Goal: Contribute content: Contribute content

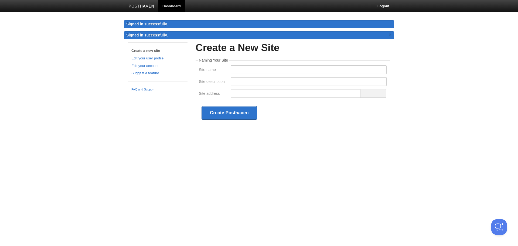
click at [133, 5] on img at bounding box center [142, 7] width 26 height 4
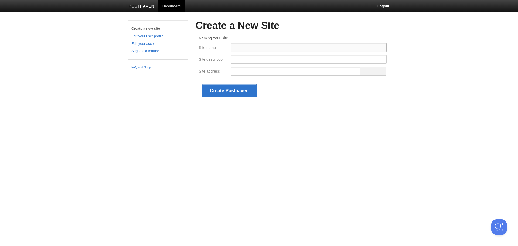
click at [245, 47] on input "Site name" at bounding box center [308, 47] width 156 height 9
click at [233, 48] on input "[PERSON_NAME]" at bounding box center [308, 47] width 156 height 9
type input "[PERSON_NAME]"
click at [248, 61] on input "Site description" at bounding box center [308, 59] width 156 height 9
paste input "[PERSON_NAME] is a chiropractor, author, and business growth expert. Learn prov…"
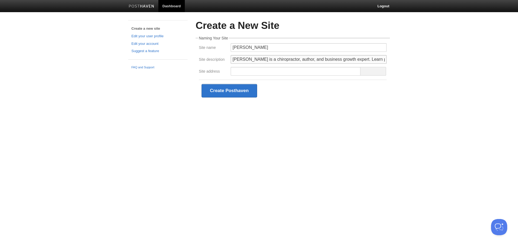
scroll to position [0, 133]
type input "[PERSON_NAME] is a chiropractor, author, and business growth expert. Learn prov…"
click at [313, 96] on div "Create Posthaven" at bounding box center [293, 91] width 188 height 22
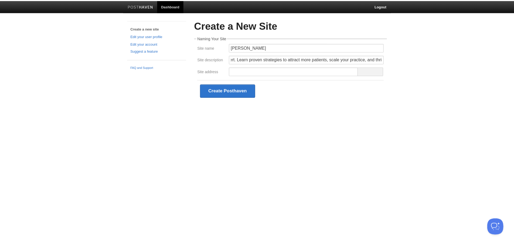
scroll to position [0, 0]
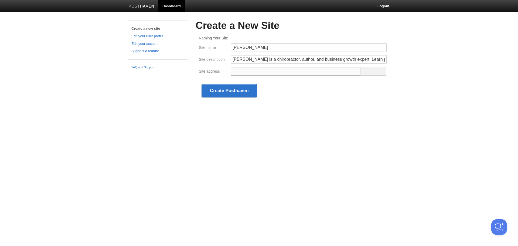
click at [305, 72] on input "Site address" at bounding box center [295, 71] width 130 height 9
type input "f"
click at [236, 72] on input "RyanRieder" at bounding box center [295, 71] width 130 height 9
click at [243, 71] on input "ryanRieder" at bounding box center [295, 71] width 130 height 9
type input "ryanrieder"
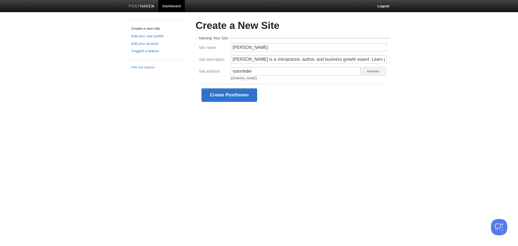
click at [307, 115] on div "Create a New Site Naming Your Site Site name [PERSON_NAME] Site description [PE…" at bounding box center [292, 71] width 202 height 102
click at [231, 94] on button "Create Posthaven" at bounding box center [229, 94] width 56 height 13
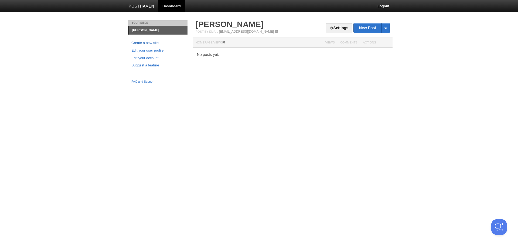
click at [150, 43] on link "Create a new site" at bounding box center [157, 43] width 53 height 6
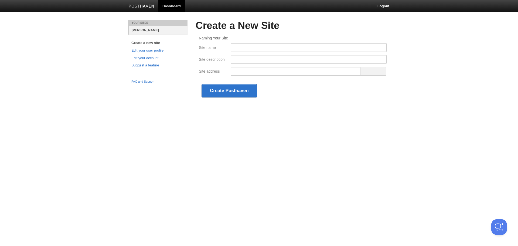
click at [144, 30] on link "[PERSON_NAME]" at bounding box center [158, 30] width 58 height 9
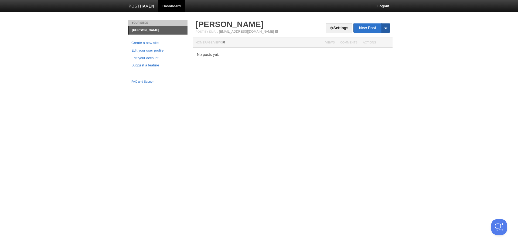
click at [387, 29] on span at bounding box center [385, 27] width 8 height 9
click at [366, 29] on link "New Post" at bounding box center [371, 27] width 36 height 9
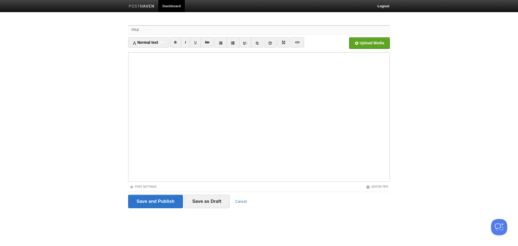
click at [264, 29] on input "Title" at bounding box center [270, 30] width 240 height 9
click at [364, 42] on input "file" at bounding box center [206, 44] width 408 height 27
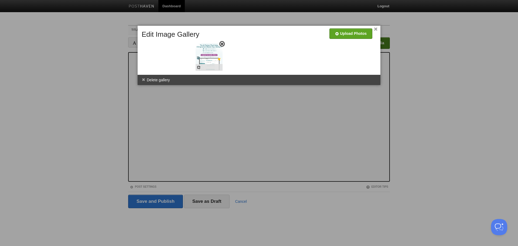
drag, startPoint x: 153, startPoint y: 51, endPoint x: 207, endPoint y: 51, distance: 53.9
click at [175, 108] on div at bounding box center [259, 123] width 518 height 246
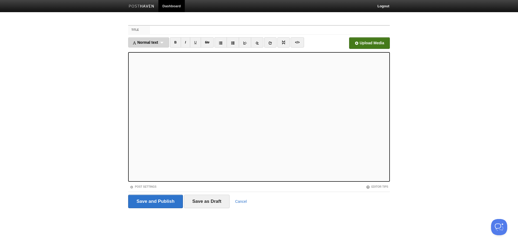
click at [164, 40] on div "Normal text Normal text Heading 1 Heading 2 Heading 3" at bounding box center [148, 42] width 41 height 10
click at [91, 83] on body "Dashboard Logout Created site: [PERSON_NAME] × Your Sites [PERSON_NAME] Create …" at bounding box center [259, 114] width 518 height 228
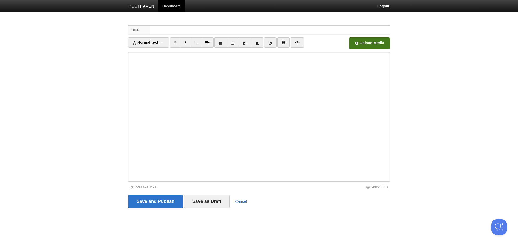
click at [141, 29] on label "Title" at bounding box center [139, 30] width 22 height 9
click at [150, 29] on input "Title" at bounding box center [270, 30] width 240 height 9
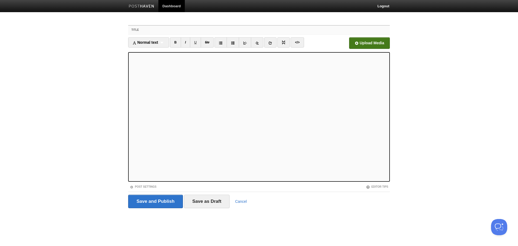
click at [207, 28] on input "Title" at bounding box center [270, 30] width 240 height 9
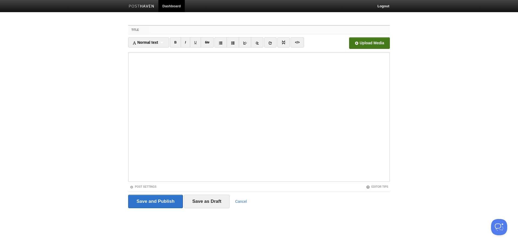
paste input "𝐁𝐈𝐆 𝐁𝐈𝐆 𝐧𝐞𝐰𝐬, 𝐈 𝐜𝐚𝐧'𝐭 𝐛𝐞𝐥𝐢𝐞𝐯𝐞 𝐈 𝐚𝐦 𝐚𝐛𝐥𝐞 𝐭𝐨 𝐩𝐨𝐬𝐭 𝐭𝐡𝐢𝐬…"
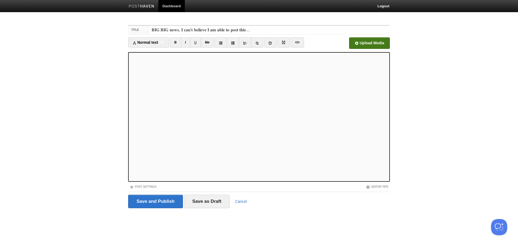
click at [0, 0] on span "and" at bounding box center [0, 0] width 0 height 0
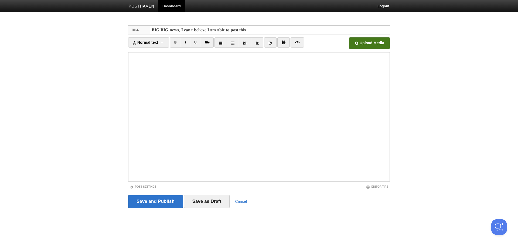
click at [158, 185] on div "Post Settings" at bounding box center [193, 186] width 131 height 5
click at [144, 185] on link "Post Settings" at bounding box center [143, 186] width 27 height 3
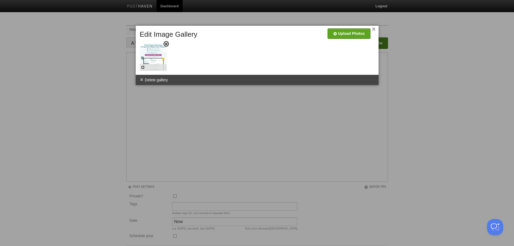
click at [166, 45] on span at bounding box center [166, 44] width 4 height 4
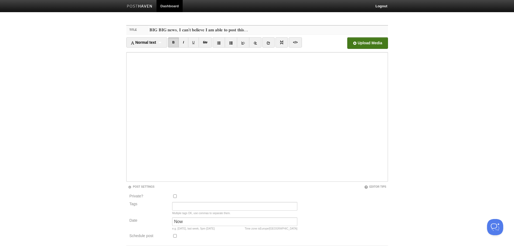
click at [180, 28] on input "𝐁𝐈𝐆 𝐁𝐈𝐆 𝐧𝐞𝐰𝐬, 𝐈 𝐜𝐚𝐧'𝐭 𝐛𝐞𝐥𝐢𝐞𝐯𝐞 𝐈 𝐚𝐦 𝐚𝐛𝐥𝐞 𝐭𝐨 𝐩𝐨𝐬𝐭 𝐭𝐡𝐢𝐬…" at bounding box center [268, 30] width 240 height 9
paste input "Sales or Marketing? Who’s to Blame?"
type input "Sales or Marketing? Who’s to Blame?"
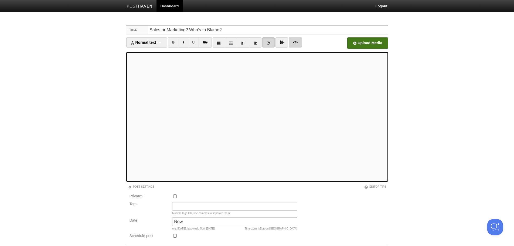
click at [296, 43] on link "</>" at bounding box center [294, 42] width 13 height 10
type textarea "<l>Ips Dol,</s><a></c><a>Eli’s doeius tem inc-utl etdolo...</m><a></e><a><minim…"
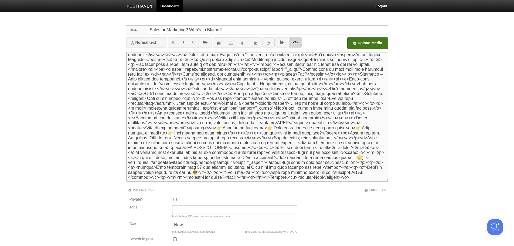
click at [296, 43] on link "</>" at bounding box center [294, 42] width 13 height 10
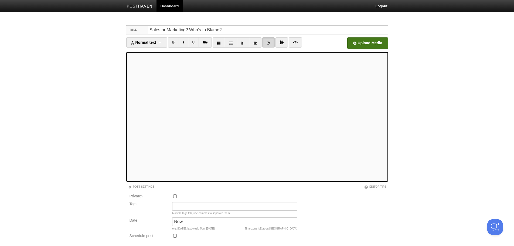
click at [269, 42] on icon at bounding box center [268, 43] width 4 height 4
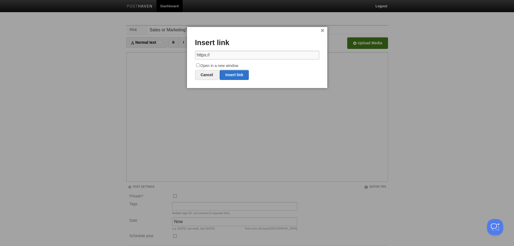
click at [219, 54] on input "https://" at bounding box center [257, 55] width 124 height 9
paste input "[DOMAIN_NAME][URL]"
type input "[URL][DOMAIN_NAME]"
click at [197, 64] on input "Open in a new window" at bounding box center [198, 65] width 4 height 4
checkbox input "true"
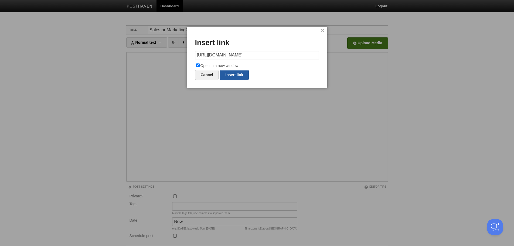
click at [240, 76] on link "Insert link" at bounding box center [233, 75] width 29 height 10
type input "https://"
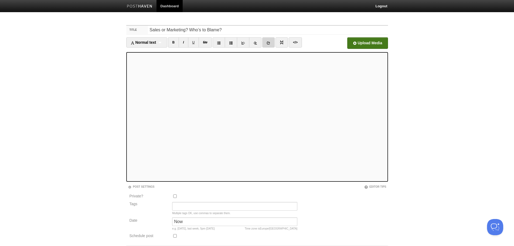
click at [267, 44] on icon at bounding box center [268, 43] width 4 height 4
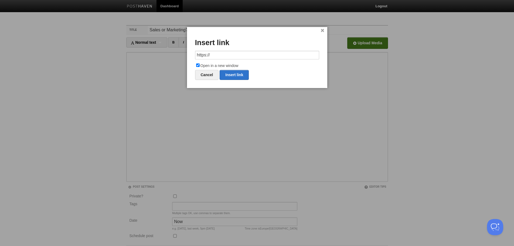
click at [254, 55] on input "https://" at bounding box center [257, 55] width 124 height 9
type input "[URL][DOMAIN_NAME]"
click at [198, 65] on input "Open in a new window" at bounding box center [198, 65] width 4 height 4
checkbox input "false"
click at [227, 75] on link "Insert link" at bounding box center [233, 75] width 29 height 10
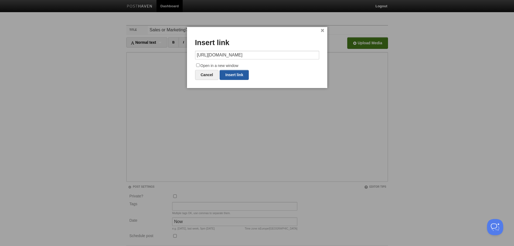
type input "https://"
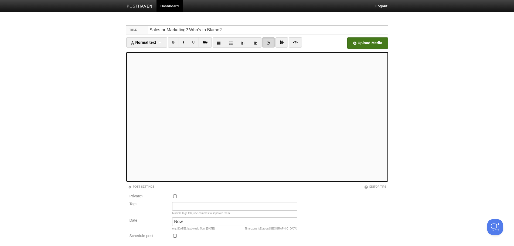
click at [267, 44] on icon at bounding box center [268, 43] width 4 height 4
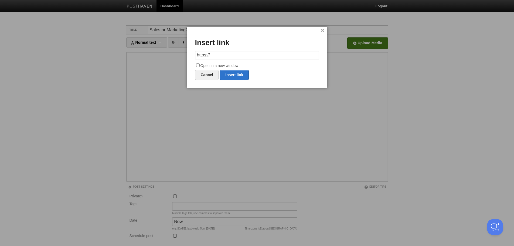
click at [223, 57] on input "https://" at bounding box center [257, 55] width 124 height 9
click at [232, 76] on link "Insert link" at bounding box center [233, 75] width 29 height 10
type input "https://"
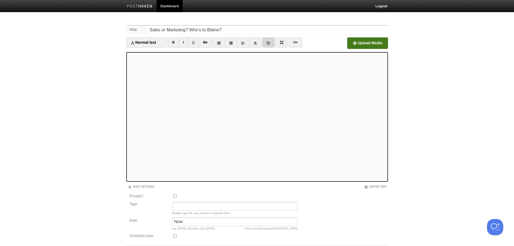
click at [269, 43] on icon at bounding box center [268, 43] width 4 height 4
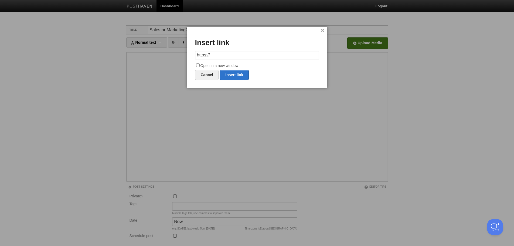
click at [234, 56] on input "https://" at bounding box center [257, 55] width 124 height 9
type input "[URL][DOMAIN_NAME]"
click at [219, 66] on label "Open in a new window" at bounding box center [257, 66] width 124 height 6
click at [199, 66] on input "Open in a new window" at bounding box center [198, 65] width 4 height 4
checkbox input "true"
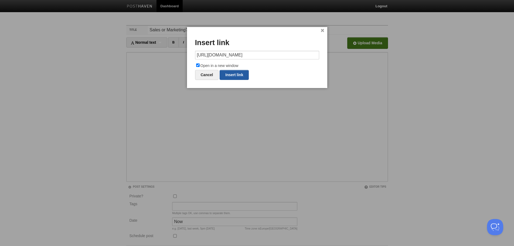
click at [233, 77] on link "Insert link" at bounding box center [233, 75] width 29 height 10
type input "https://"
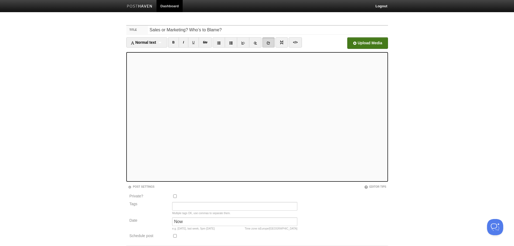
click at [269, 43] on icon at bounding box center [268, 43] width 4 height 4
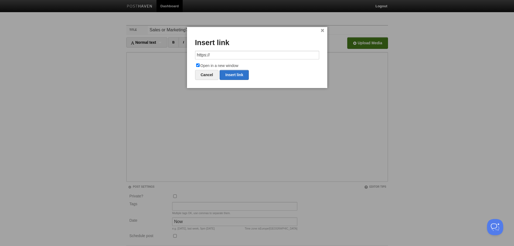
drag, startPoint x: 223, startPoint y: 55, endPoint x: 192, endPoint y: 53, distance: 31.3
click at [192, 53] on div "× Insert link https:// Open in a new window Cancel Insert link" at bounding box center [257, 57] width 140 height 61
click at [233, 77] on link "Insert link" at bounding box center [233, 75] width 29 height 10
type input "https://"
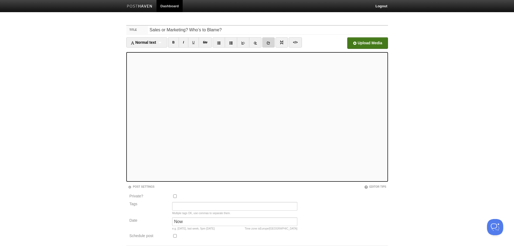
click at [272, 42] on link at bounding box center [268, 42] width 12 height 10
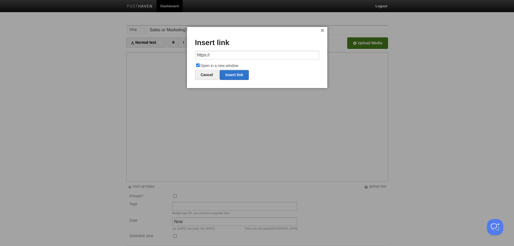
click at [226, 51] on input "https://" at bounding box center [257, 55] width 124 height 9
click at [233, 75] on link "Insert link" at bounding box center [233, 75] width 29 height 10
type input "https://"
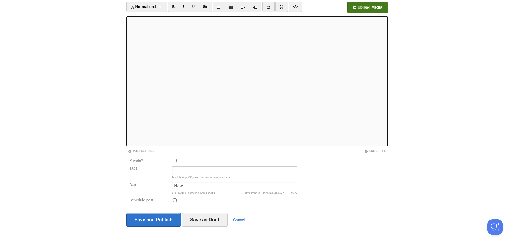
scroll to position [36, 0]
click at [270, 8] on icon at bounding box center [268, 7] width 4 height 4
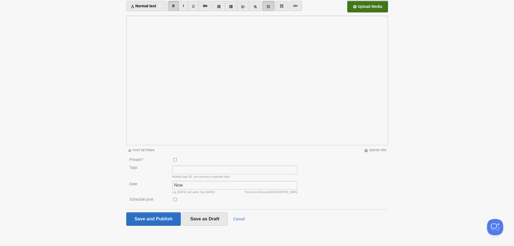
scroll to position [0, 0]
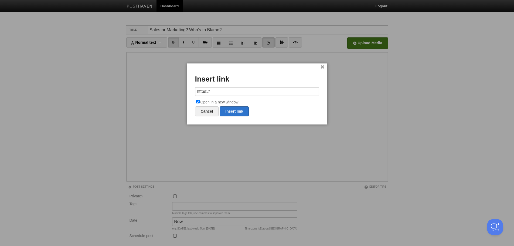
click at [234, 94] on input "https://" at bounding box center [257, 91] width 124 height 9
click at [234, 110] on link "Insert link" at bounding box center [233, 111] width 29 height 10
type input "https://"
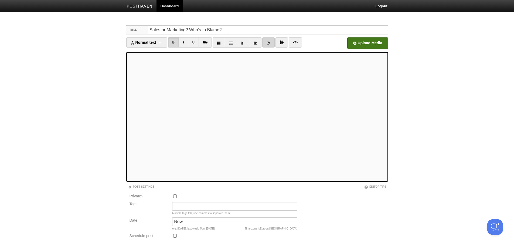
click at [269, 43] on icon at bounding box center [268, 43] width 4 height 4
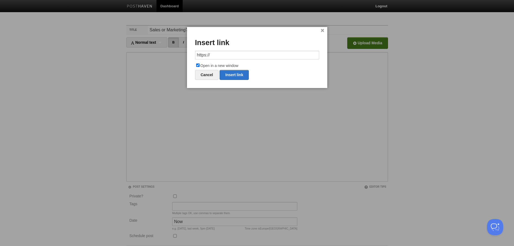
click at [219, 55] on input "https://" at bounding box center [257, 55] width 124 height 9
click at [240, 77] on link "Insert link" at bounding box center [233, 75] width 29 height 10
type input "https://"
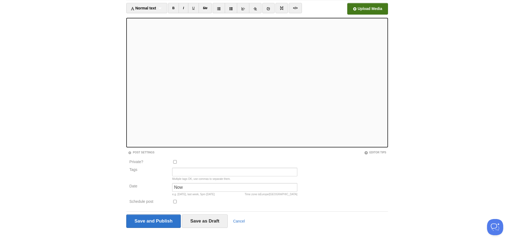
scroll to position [36, 0]
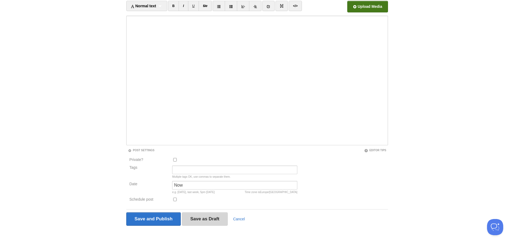
click at [201, 220] on input "Save as Draft" at bounding box center [205, 218] width 46 height 13
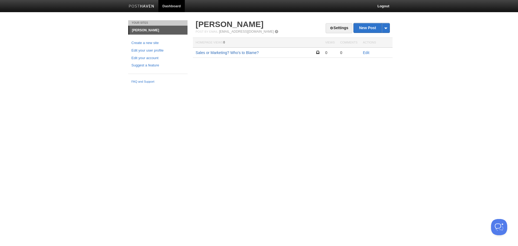
click at [235, 52] on link "Sales or Marketing? Who’s to Blame?" at bounding box center [226, 52] width 63 height 4
click at [145, 51] on link "Edit your user profile" at bounding box center [157, 51] width 53 height 6
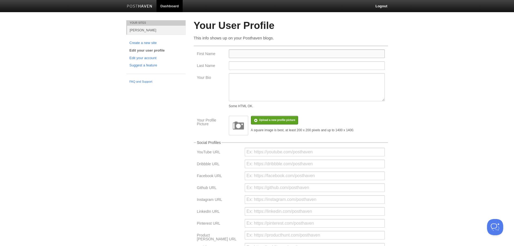
click at [244, 53] on input "First Name" at bounding box center [307, 53] width 156 height 9
type input "[PERSON_NAME]"
click at [242, 64] on input "Last Name" at bounding box center [307, 65] width 156 height 9
type input "[PERSON_NAME]"
click at [244, 81] on textarea "Your Bio" at bounding box center [307, 87] width 156 height 28
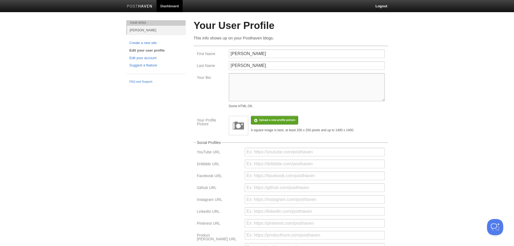
paste textarea "Remove the Facebook logo, and remove the sales on the orange guy"
click at [292, 81] on textarea "Remove the Facebook logo, and remove the sales on the orange guy" at bounding box center [307, 87] width 156 height 28
paste textarea "[PERSON_NAME] is a chiropractor, author, and business growth expert. Learn prov…"
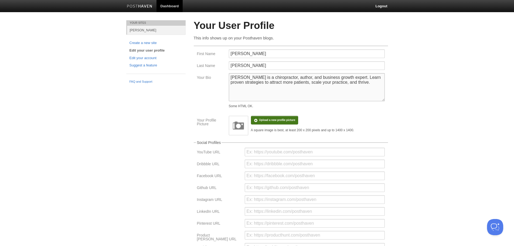
type textarea "[PERSON_NAME] is a chiropractor, author, and business growth expert. Learn prov…"
click at [267, 120] on input "file" at bounding box center [115, 122] width 408 height 27
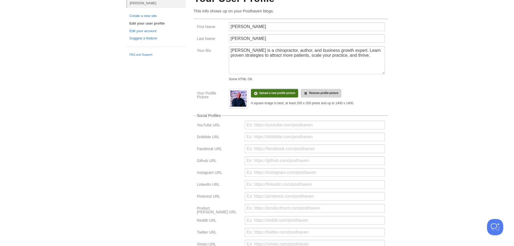
click at [310, 94] on span "Remove profile picture" at bounding box center [323, 92] width 29 height 3
click at [266, 92] on input "file" at bounding box center [115, 95] width 408 height 27
click at [272, 95] on input "file" at bounding box center [115, 95] width 408 height 27
click at [269, 95] on input "file" at bounding box center [115, 95] width 408 height 27
click at [266, 92] on input "file" at bounding box center [115, 95] width 408 height 27
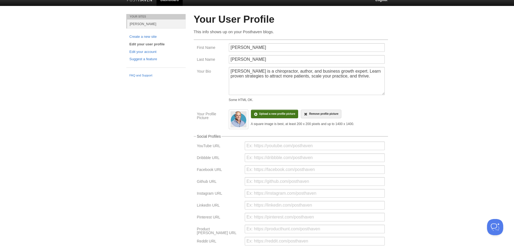
scroll to position [0, 0]
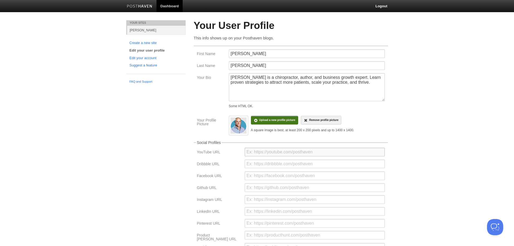
click at [260, 152] on input "url" at bounding box center [314, 151] width 140 height 9
click at [263, 177] on input "url" at bounding box center [314, 175] width 140 height 9
paste input "[URL][DOMAIN_NAME]"
type input "[URL][DOMAIN_NAME]"
click at [281, 202] on input "url" at bounding box center [314, 199] width 140 height 9
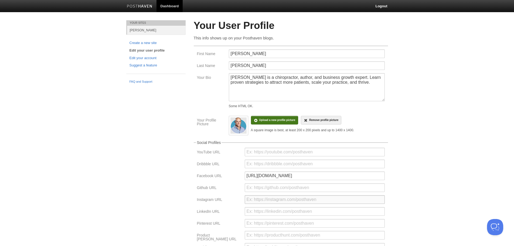
click at [277, 200] on input "url" at bounding box center [314, 199] width 140 height 9
paste input "[URL][DOMAIN_NAME]"
type input "[URL][DOMAIN_NAME]"
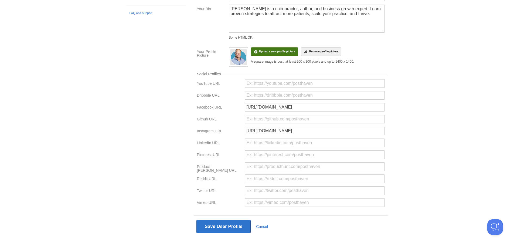
scroll to position [75, 0]
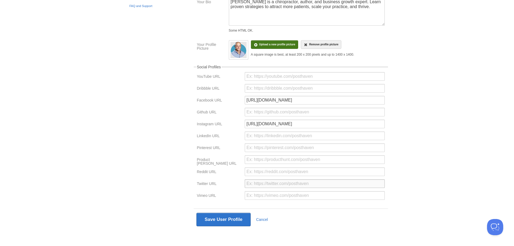
click at [259, 184] on input "url" at bounding box center [314, 183] width 140 height 9
paste input "[URL][DOMAIN_NAME][DOMAIN_NAME]"
type input "[URL][DOMAIN_NAME][DOMAIN_NAME]"
click at [270, 184] on input "url" at bounding box center [314, 183] width 140 height 9
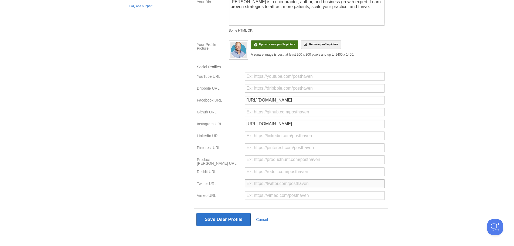
paste input "[URL][DOMAIN_NAME][DOMAIN_NAME]"
type input "[URL][DOMAIN_NAME][DOMAIN_NAME]"
drag, startPoint x: 384, startPoint y: 183, endPoint x: 243, endPoint y: 180, distance: 140.5
click at [243, 180] on div "[URL][DOMAIN_NAME][DOMAIN_NAME]" at bounding box center [314, 185] width 143 height 12
click at [256, 182] on input "url" at bounding box center [314, 183] width 140 height 9
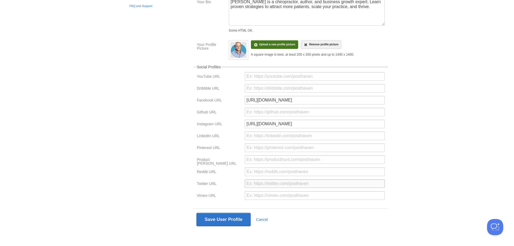
click at [262, 183] on input "url" at bounding box center [314, 183] width 140 height 9
paste input "[URL][DOMAIN_NAME]"
type input "[URL][DOMAIN_NAME]"
click at [261, 135] on input "url" at bounding box center [314, 135] width 140 height 9
paste input "[URL][DOMAIN_NAME]"
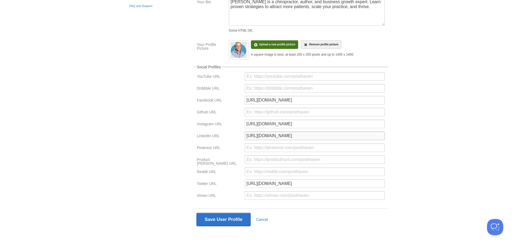
scroll to position [49, 0]
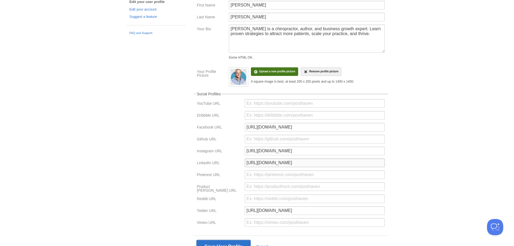
type input "[URL][DOMAIN_NAME]"
click at [256, 104] on input "url" at bounding box center [314, 103] width 140 height 9
paste input "[URL][DOMAIN_NAME]"
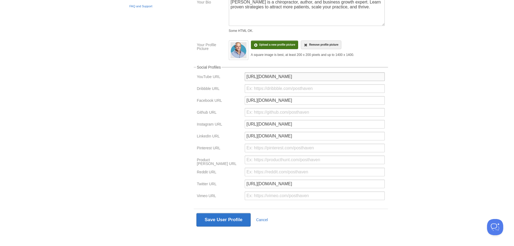
scroll to position [75, 0]
type input "[URL][DOMAIN_NAME]"
click at [222, 218] on button "Save User Profile" at bounding box center [223, 218] width 54 height 13
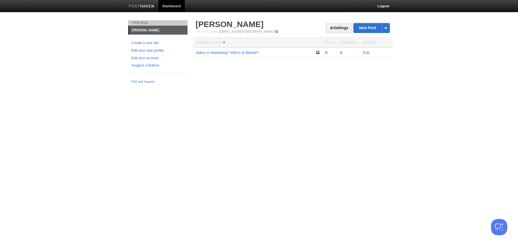
click at [149, 51] on link "Edit your user profile" at bounding box center [157, 51] width 53 height 6
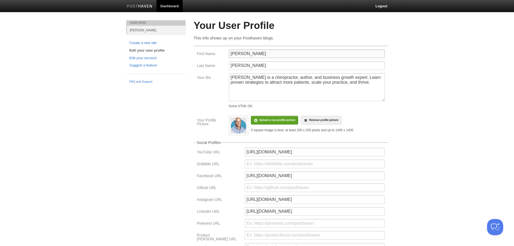
click at [231, 53] on input "[PERSON_NAME]" at bounding box center [307, 53] width 156 height 9
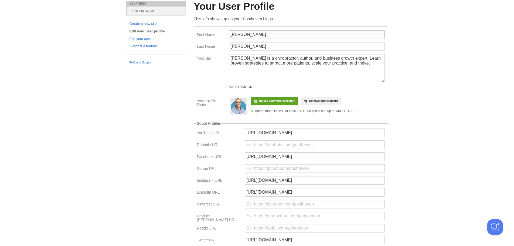
scroll to position [75, 0]
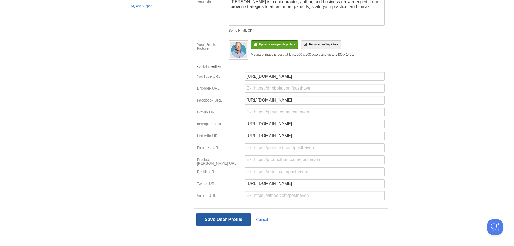
type input "[PERSON_NAME]"
click at [222, 218] on button "Save User Profile" at bounding box center [223, 218] width 54 height 13
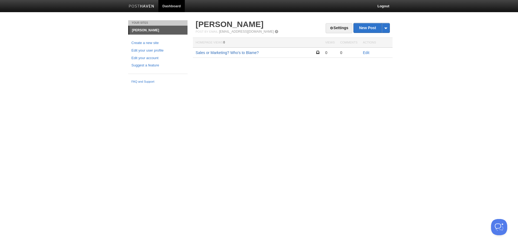
click at [220, 54] on link "Sales or Marketing? Who’s to Blame?" at bounding box center [226, 52] width 63 height 4
click at [148, 58] on link "Edit your account" at bounding box center [157, 58] width 53 height 6
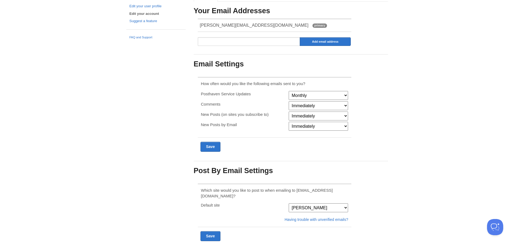
scroll to position [54, 0]
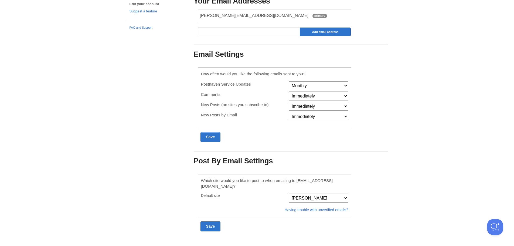
click at [304, 98] on select "Immediately Never" at bounding box center [317, 95] width 59 height 9
click at [304, 97] on select "Immediately Never" at bounding box center [317, 95] width 59 height 9
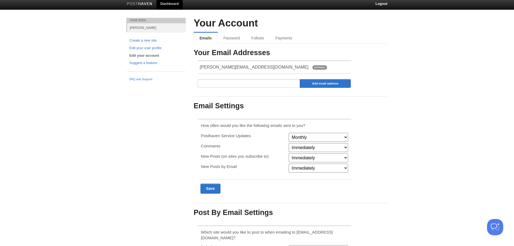
scroll to position [0, 0]
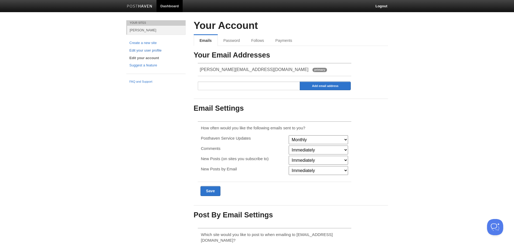
click at [144, 52] on link "Edit your user profile" at bounding box center [155, 51] width 53 height 6
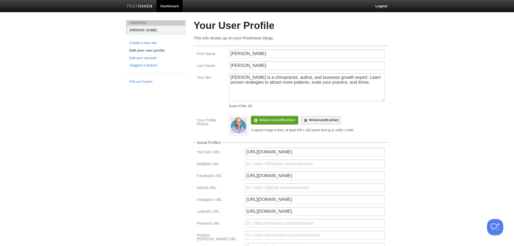
click at [143, 31] on link "[PERSON_NAME]" at bounding box center [156, 30] width 58 height 9
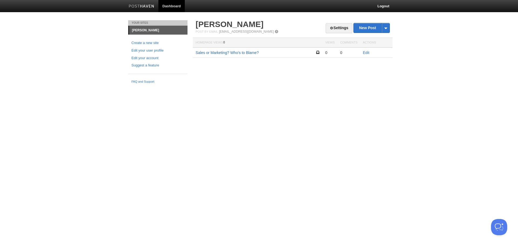
click at [243, 54] on link "Sales or Marketing? Who’s to Blame?" at bounding box center [226, 52] width 63 height 4
click at [364, 53] on link "Edit" at bounding box center [366, 52] width 6 height 4
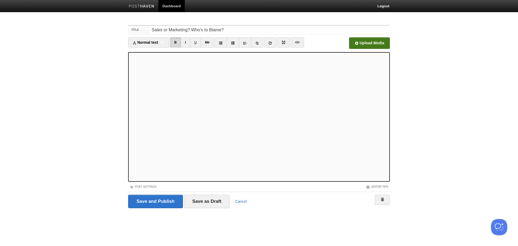
click at [373, 44] on input "file" at bounding box center [206, 44] width 408 height 27
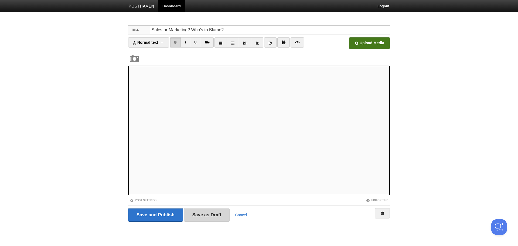
click at [201, 216] on input "Save as Draft" at bounding box center [207, 214] width 46 height 13
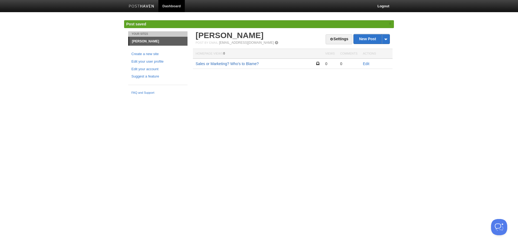
click at [252, 64] on link "Sales or Marketing? Who’s to Blame?" at bounding box center [226, 63] width 63 height 4
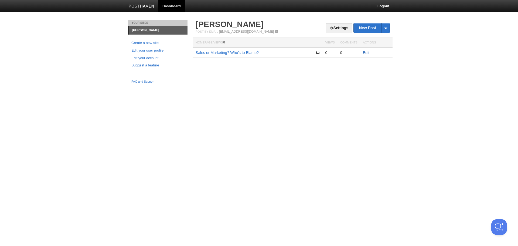
click at [365, 52] on link "Edit" at bounding box center [366, 52] width 6 height 4
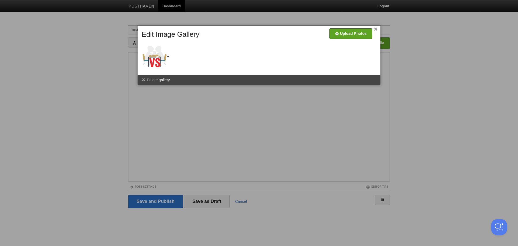
click at [214, 99] on div at bounding box center [259, 123] width 518 height 246
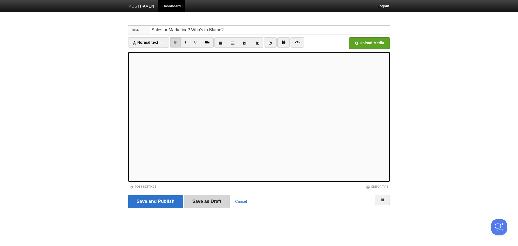
click at [212, 202] on input "Save as Draft" at bounding box center [207, 200] width 46 height 13
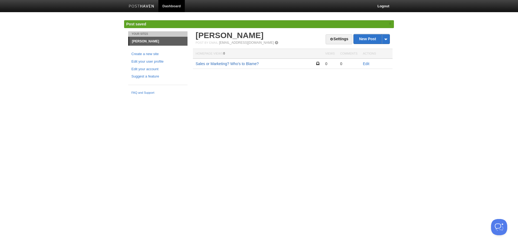
click at [246, 63] on link "Sales or Marketing? Who’s to Blame?" at bounding box center [226, 63] width 63 height 4
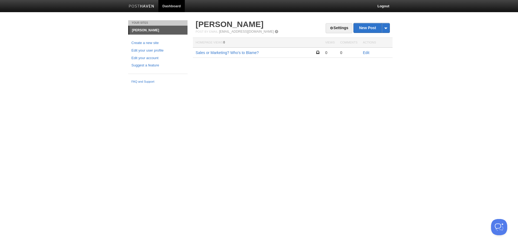
click at [251, 64] on div "Settings New Post by Web by Email [PERSON_NAME] Post by Email [EMAIL_ADDRESS][D…" at bounding box center [292, 46] width 202 height 53
click at [249, 50] on td "Sales or Marketing? Who’s to Blame?" at bounding box center [257, 52] width 129 height 10
click at [249, 52] on link "Sales or Marketing? Who’s to Blame?" at bounding box center [226, 52] width 63 height 4
click at [364, 52] on link "Edit" at bounding box center [366, 52] width 6 height 4
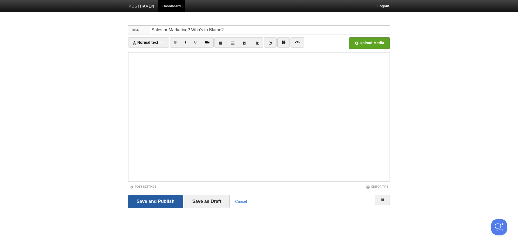
click at [157, 202] on input "Save and Publish" at bounding box center [155, 200] width 55 height 13
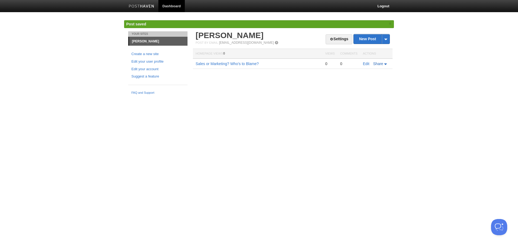
click at [386, 64] on icon at bounding box center [386, 64] width 4 height 2
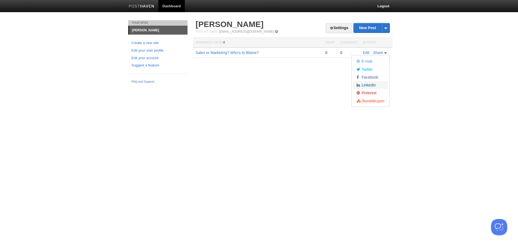
click at [369, 88] on link "LinkedIn" at bounding box center [370, 85] width 35 height 8
click at [370, 77] on span "Facebook" at bounding box center [369, 77] width 18 height 4
click at [229, 52] on link "Sales or Marketing? Who’s to Blame?" at bounding box center [226, 52] width 63 height 4
click at [385, 54] on icon at bounding box center [386, 53] width 4 height 2
click at [370, 75] on span "Facebook" at bounding box center [369, 77] width 18 height 4
